Goal: Task Accomplishment & Management: Manage account settings

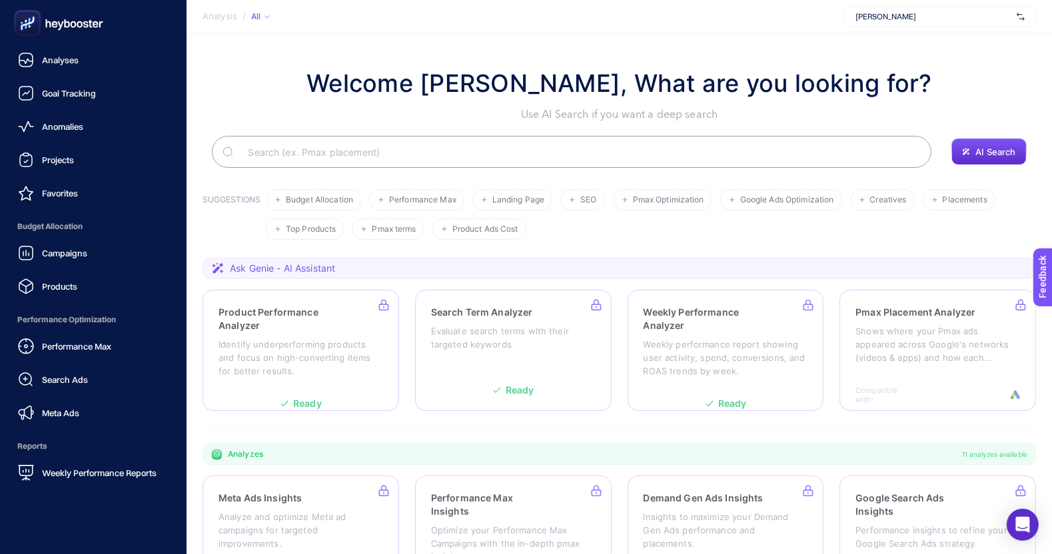
scroll to position [92, 0]
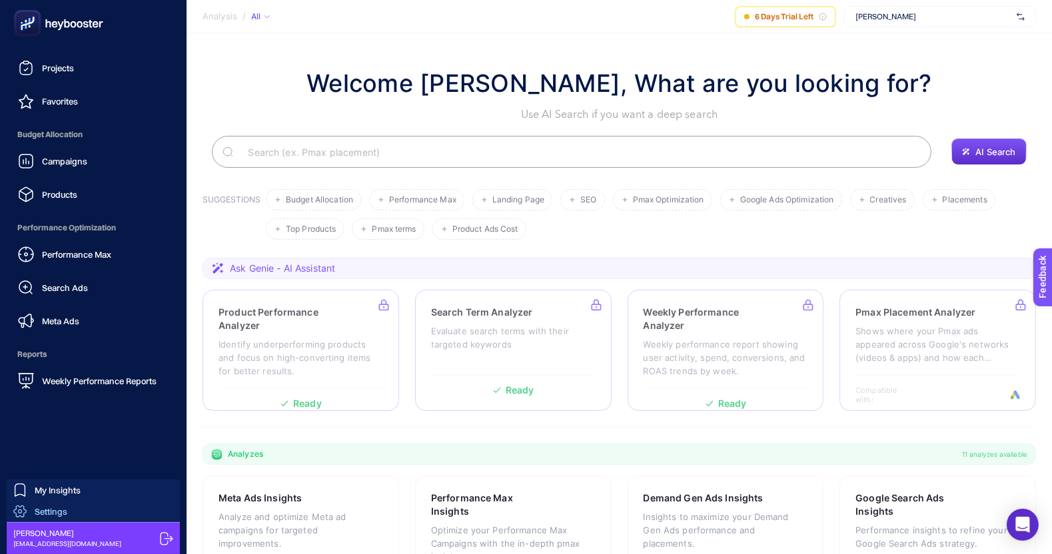
click at [72, 511] on link "Settings" at bounding box center [93, 511] width 173 height 21
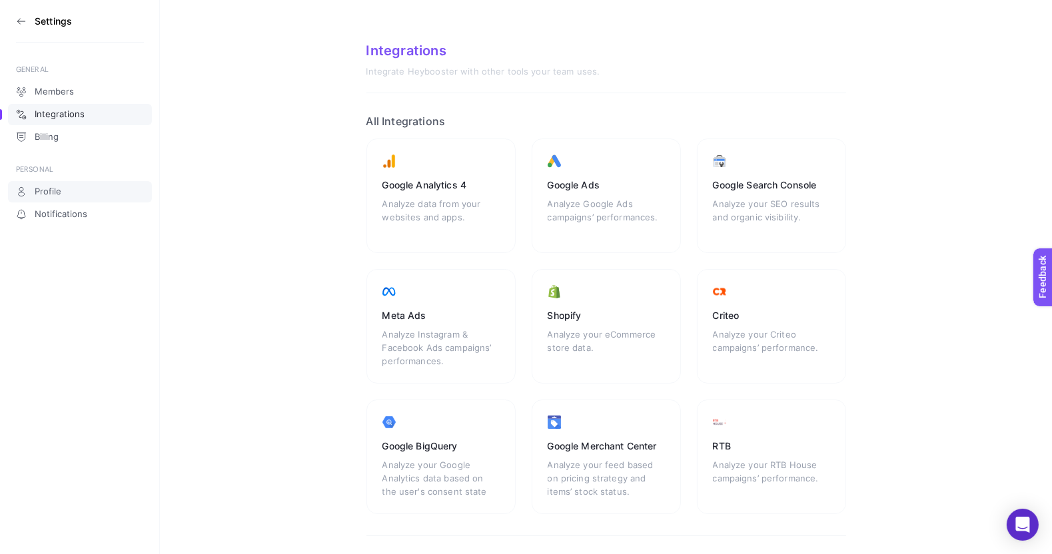
click at [44, 194] on span "Profile" at bounding box center [48, 191] width 27 height 11
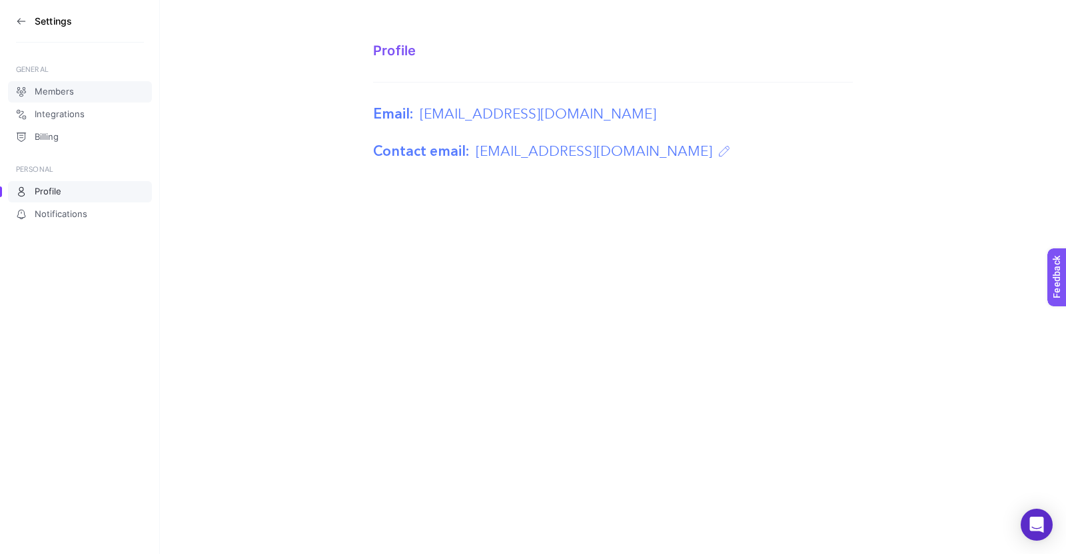
click at [71, 85] on link "Members" at bounding box center [80, 91] width 144 height 21
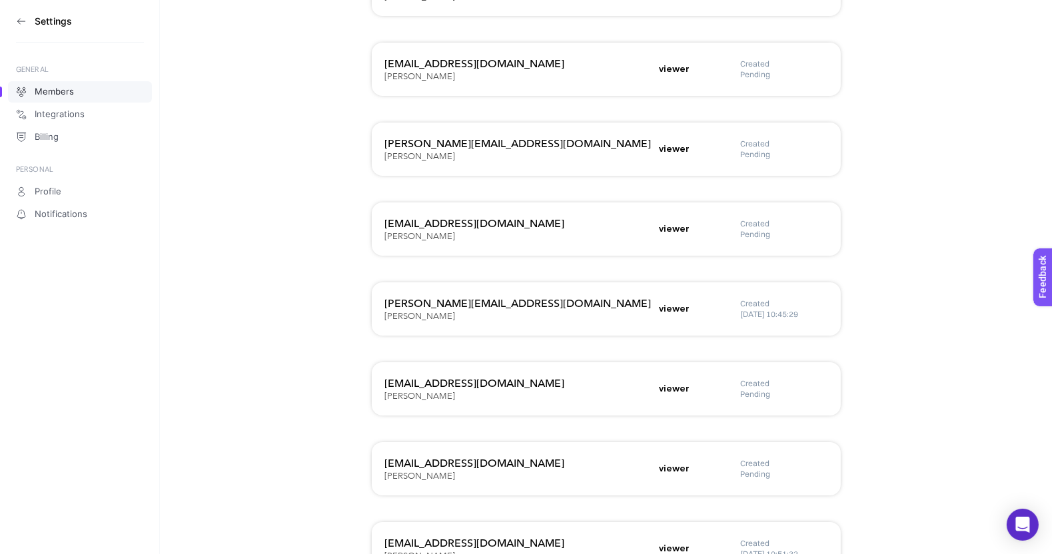
scroll to position [711, 0]
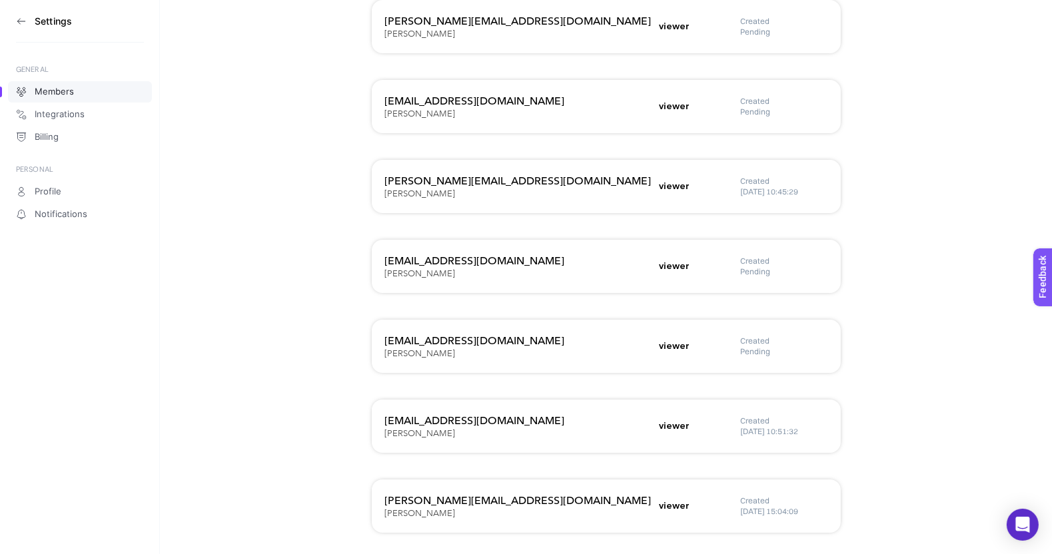
drag, startPoint x: 784, startPoint y: 276, endPoint x: 707, endPoint y: 262, distance: 78.5
click at [707, 320] on div "[EMAIL_ADDRESS][DOMAIN_NAME] Beko Bölgesel viewer Created Pending" at bounding box center [606, 346] width 469 height 53
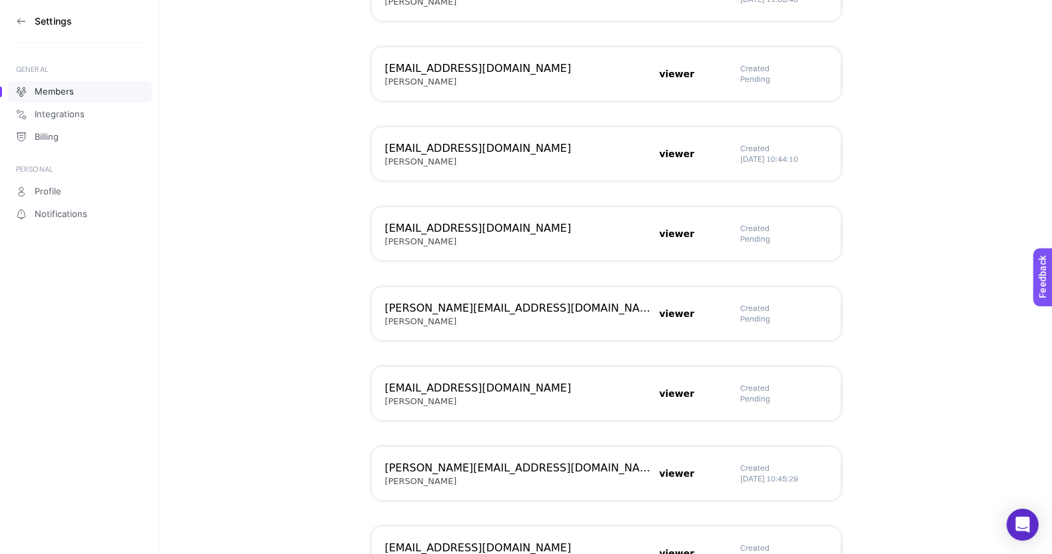
scroll to position [711, 0]
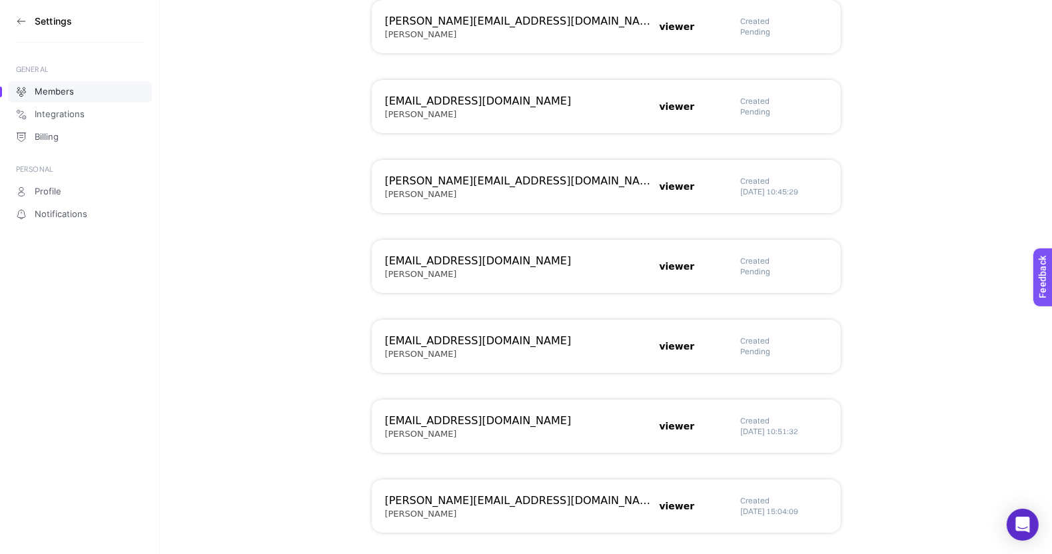
drag, startPoint x: 779, startPoint y: 271, endPoint x: 705, endPoint y: 259, distance: 74.9
click at [705, 320] on div "[EMAIL_ADDRESS][DOMAIN_NAME] Beko Bölgesel viewer Created Pending" at bounding box center [606, 346] width 469 height 53
drag, startPoint x: 852, startPoint y: 498, endPoint x: 747, endPoint y: 512, distance: 106.2
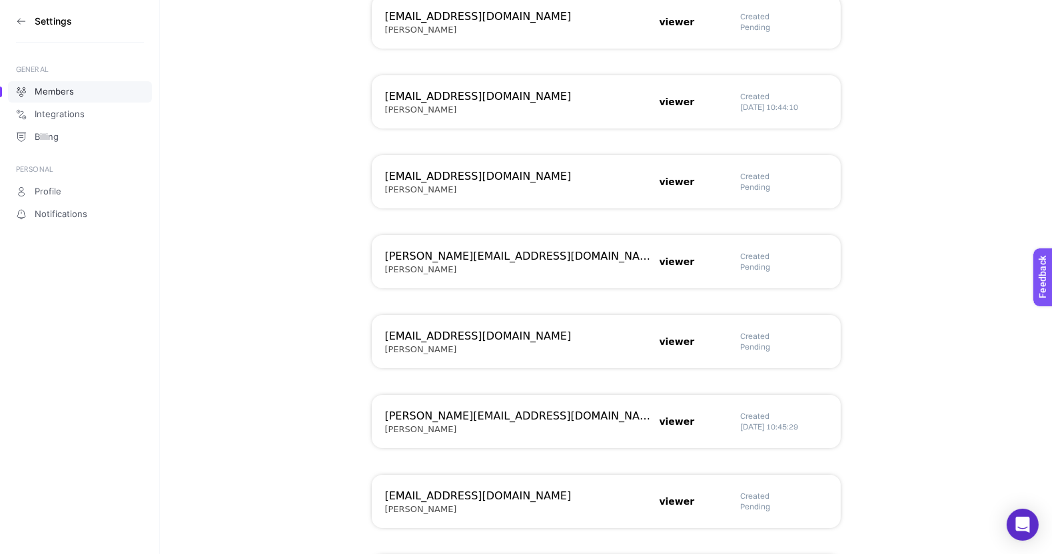
scroll to position [491, 0]
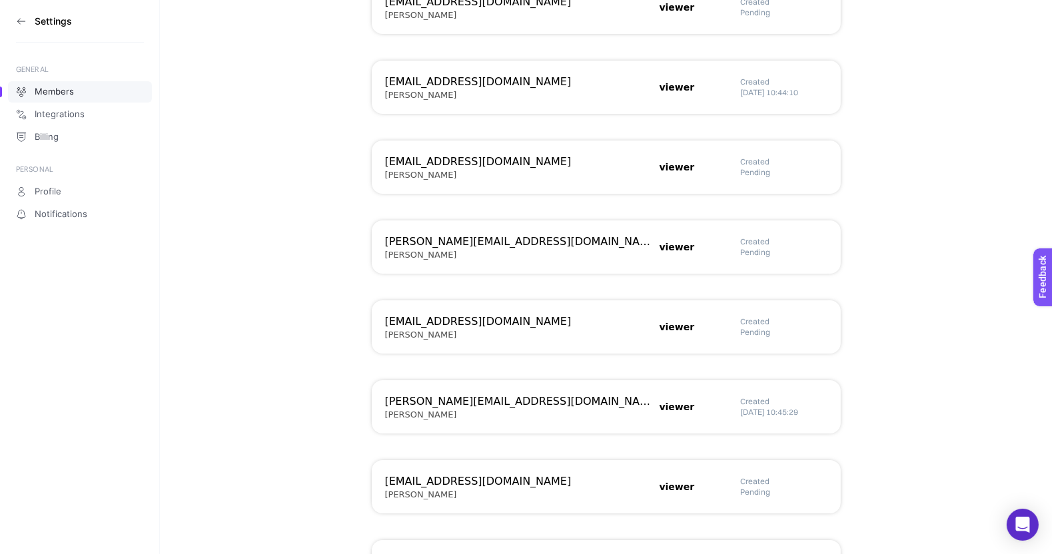
drag, startPoint x: 813, startPoint y: 486, endPoint x: 676, endPoint y: 483, distance: 136.6
